Goal: Task Accomplishment & Management: Use online tool/utility

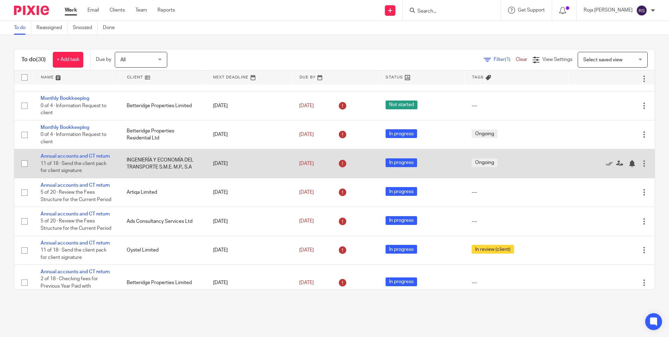
scroll to position [280, 0]
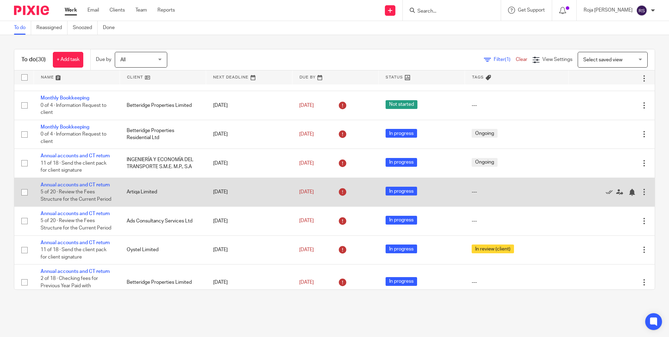
click at [82, 181] on td "Annual accounts and CT return 5 of 20 · Review the Fees Structure for the Curre…" at bounding box center [77, 191] width 86 height 29
click at [80, 182] on link "Annual accounts and CT return" at bounding box center [75, 184] width 69 height 5
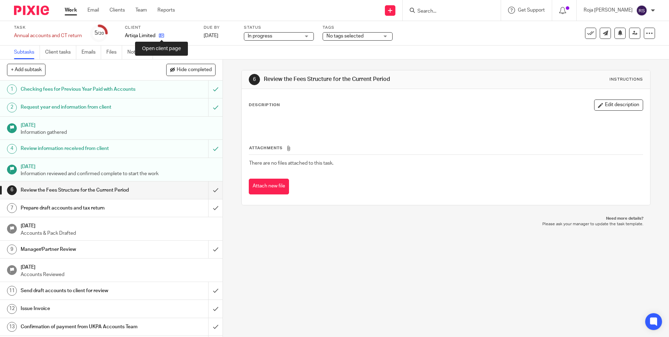
click at [163, 37] on icon at bounding box center [161, 35] width 5 height 5
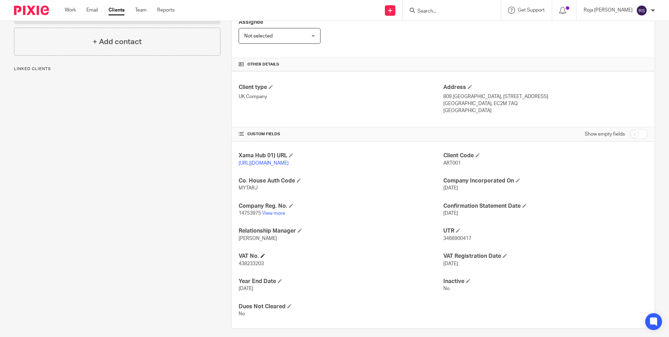
scroll to position [140, 0]
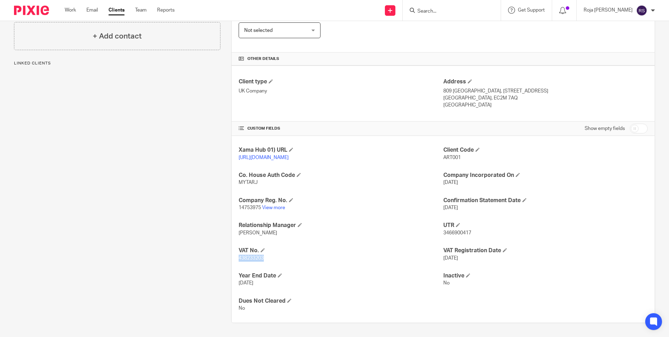
drag, startPoint x: 238, startPoint y: 258, endPoint x: 266, endPoint y: 258, distance: 28.3
click at [266, 258] on p "438233203" at bounding box center [341, 257] width 204 height 7
copy span "438233203"
click at [267, 257] on p "438233203" at bounding box center [341, 257] width 204 height 7
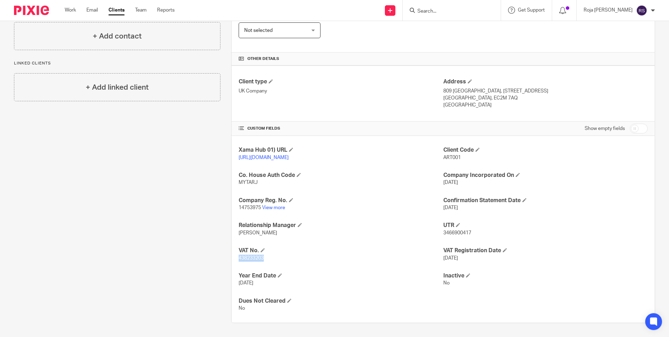
drag, startPoint x: 263, startPoint y: 259, endPoint x: 236, endPoint y: 260, distance: 26.3
click at [236, 260] on div "Xama Hub 01) URL [URL][DOMAIN_NAME] Client Code ART001 Co. House Auth Code MYTA…" at bounding box center [443, 229] width 423 height 186
copy span "438233203"
